Goal: Task Accomplishment & Management: Manage account settings

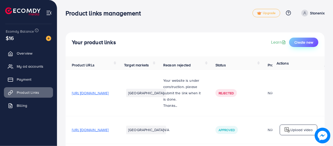
click at [299, 44] on span "Create new" at bounding box center [303, 42] width 19 height 5
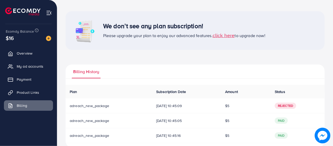
scroll to position [30, 0]
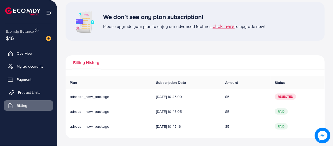
click at [21, 90] on span "Product Links" at bounding box center [29, 92] width 22 height 5
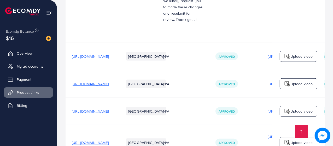
scroll to position [396, 0]
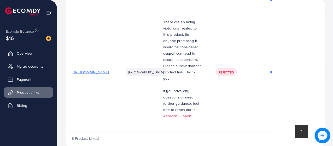
click at [303, 132] on link at bounding box center [301, 131] width 13 height 13
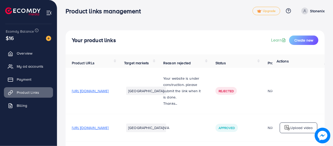
scroll to position [0, 0]
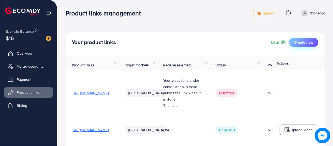
click at [310, 42] on span "Create new" at bounding box center [303, 42] width 19 height 5
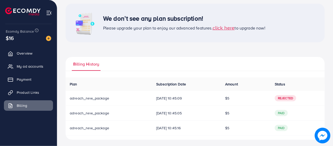
scroll to position [30, 0]
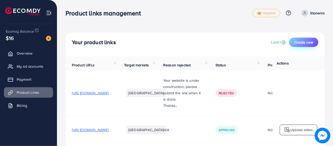
click at [312, 42] on span "Create new" at bounding box center [303, 42] width 19 height 5
click at [297, 39] on button "Create new" at bounding box center [303, 42] width 29 height 9
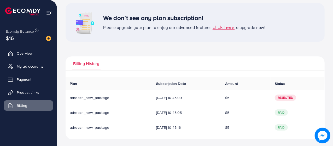
scroll to position [30, 0]
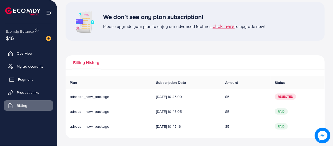
click at [31, 81] on span "Payment" at bounding box center [25, 79] width 15 height 5
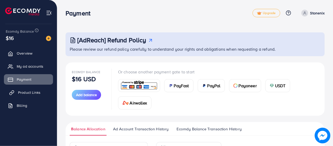
click at [29, 90] on span "Product Links" at bounding box center [29, 92] width 22 height 5
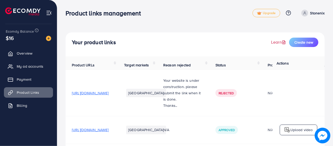
click at [281, 42] on link "Learn" at bounding box center [279, 42] width 16 height 6
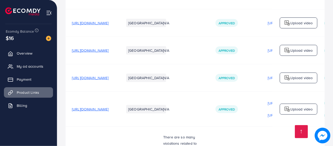
scroll to position [280, 0]
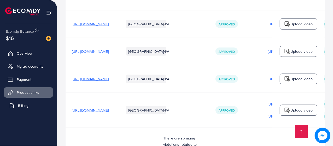
click at [23, 107] on span "Billing" at bounding box center [23, 105] width 10 height 5
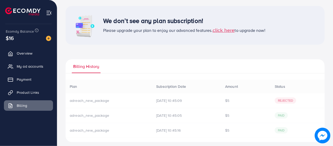
scroll to position [30, 0]
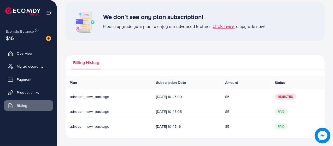
click at [92, 97] on span "adreach_new_package" at bounding box center [89, 96] width 39 height 5
click at [231, 26] on span "click here" at bounding box center [223, 25] width 22 height 7
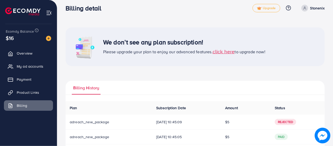
scroll to position [4, 0]
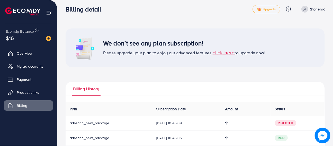
click at [224, 53] on span "click here" at bounding box center [223, 52] width 22 height 7
